Goal: Task Accomplishment & Management: Manage account settings

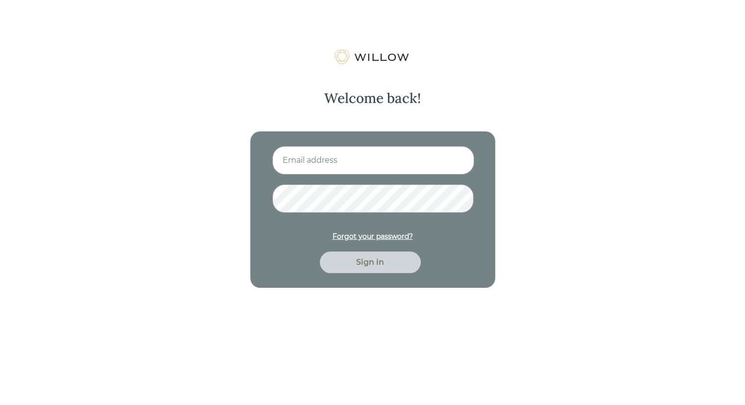
click at [346, 170] on input at bounding box center [373, 160] width 202 height 28
click at [349, 163] on input at bounding box center [373, 160] width 202 height 28
type input "[EMAIL_ADDRESS][DOMAIN_NAME]"
click at [379, 252] on div "Sign in" at bounding box center [370, 262] width 101 height 22
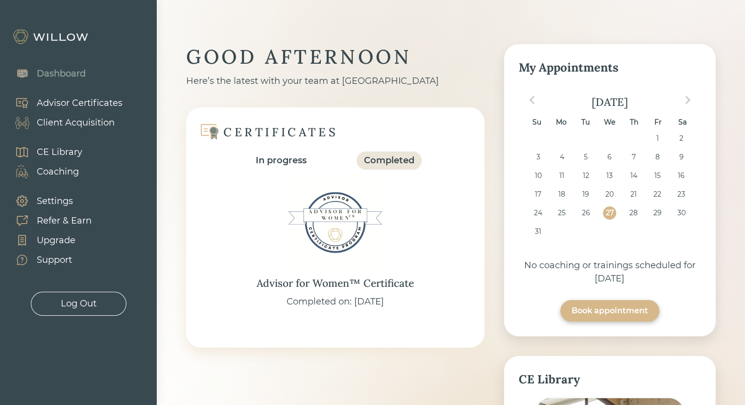
click at [64, 124] on div "Client Acquisition" at bounding box center [76, 122] width 78 height 13
